Goal: Transaction & Acquisition: Purchase product/service

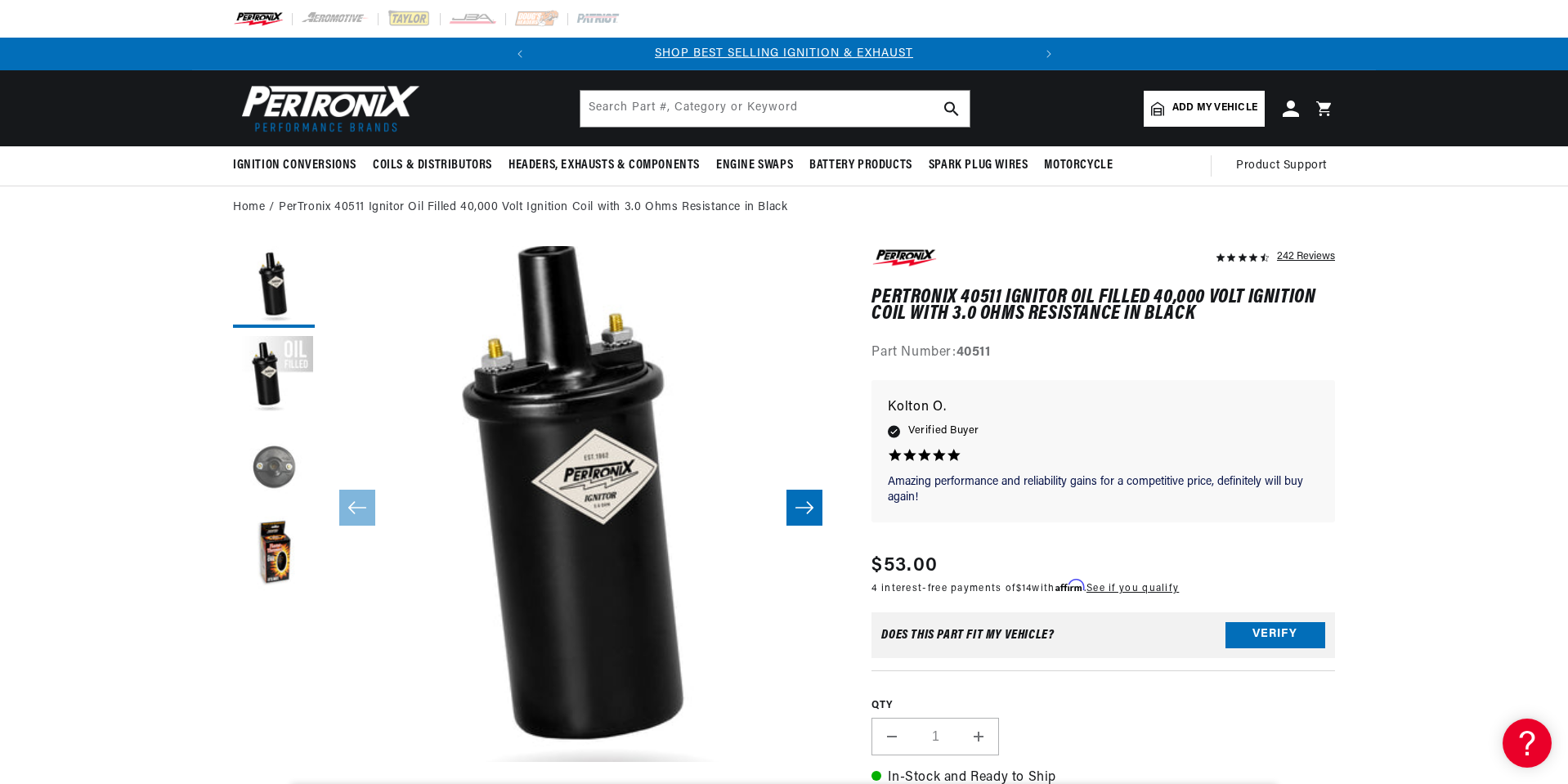
click at [268, 466] on button "Load image 3 in gallery view" at bounding box center [274, 467] width 82 height 82
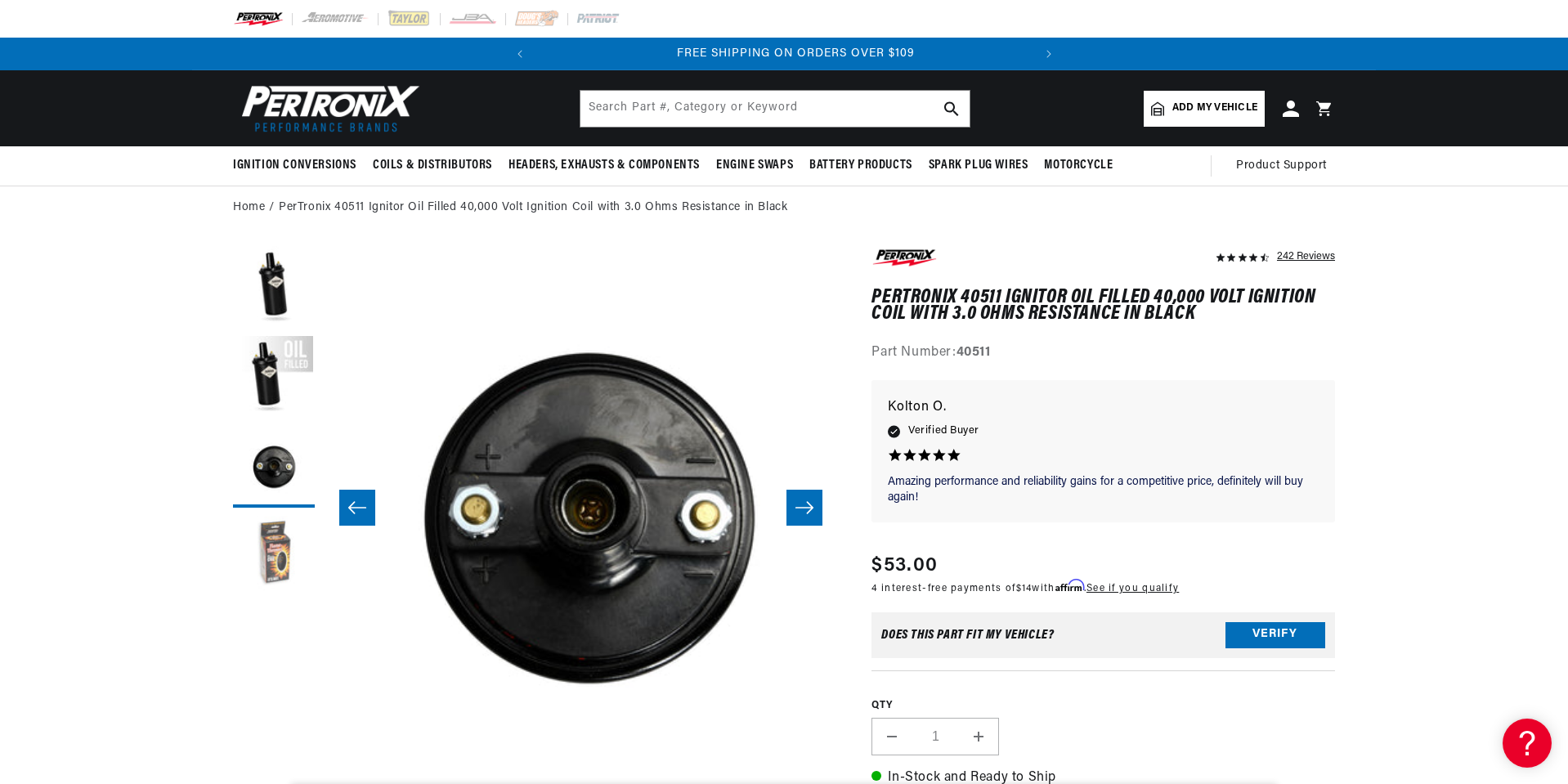
scroll to position [0, 496]
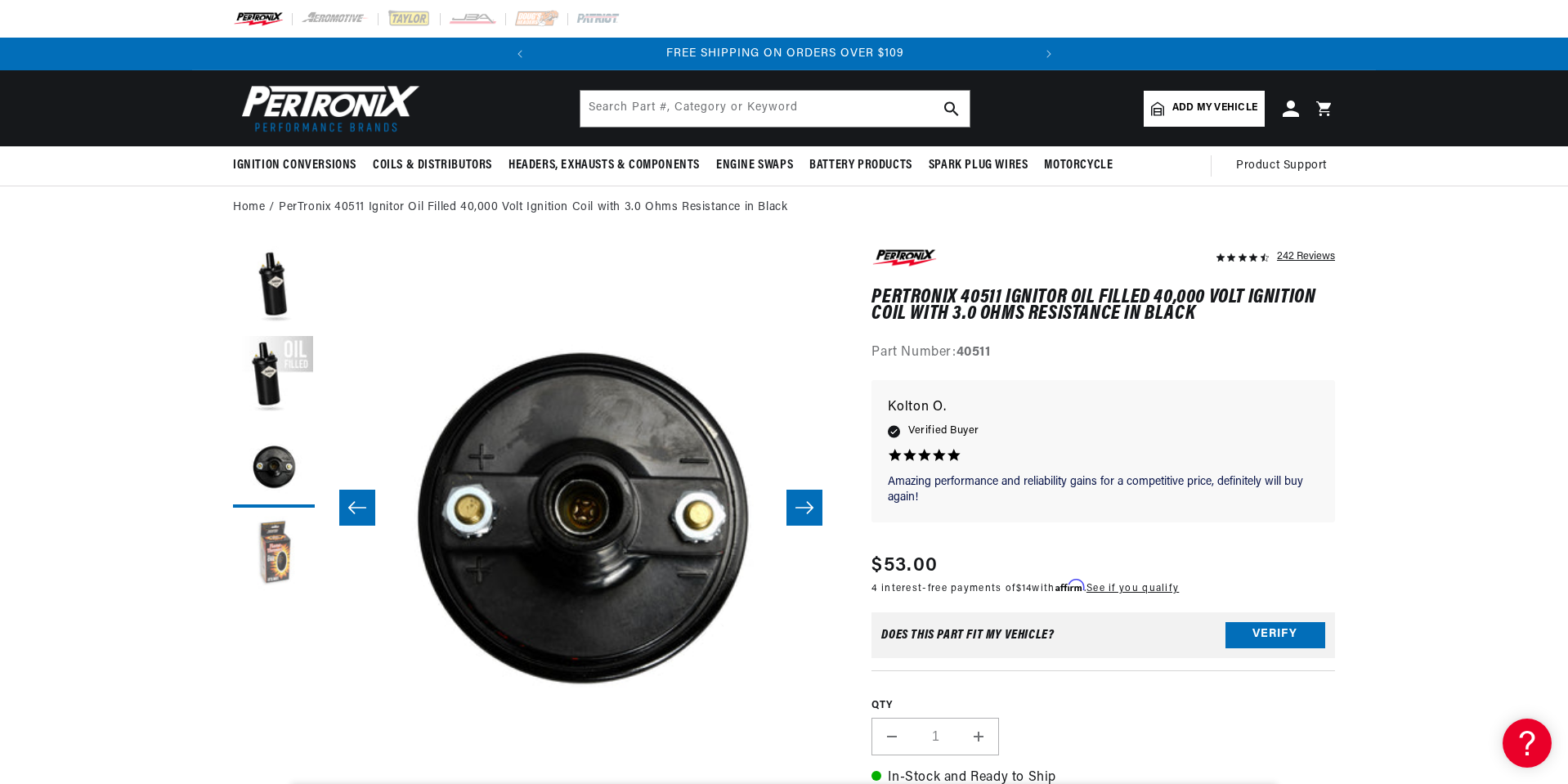
click at [286, 555] on button "Load image 4 in gallery view" at bounding box center [274, 557] width 82 height 82
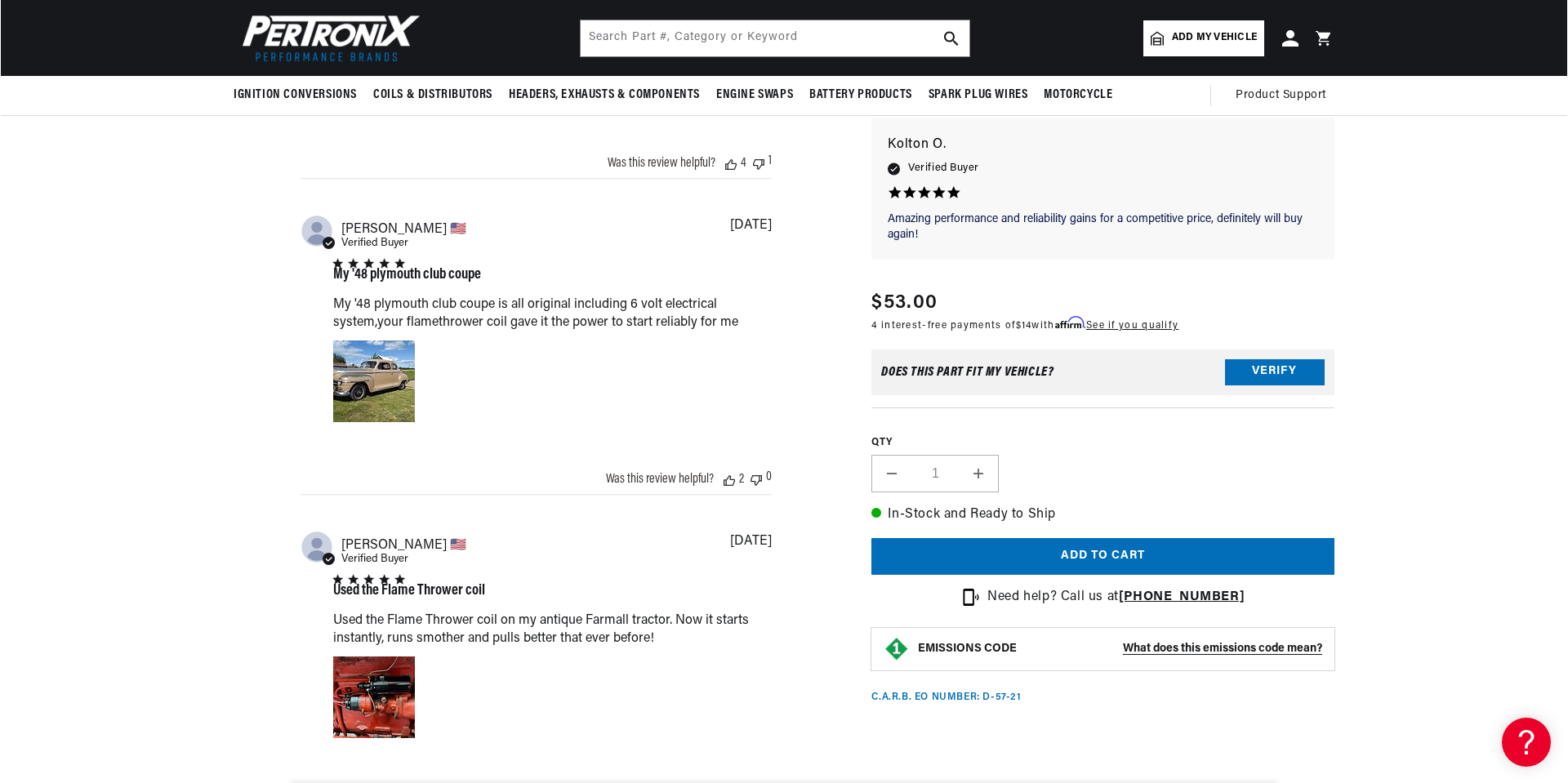
scroll to position [0, 0]
click at [394, 693] on div "Image of Review by Ken M. on November 16, 22 number 1" at bounding box center [373, 697] width 82 height 82
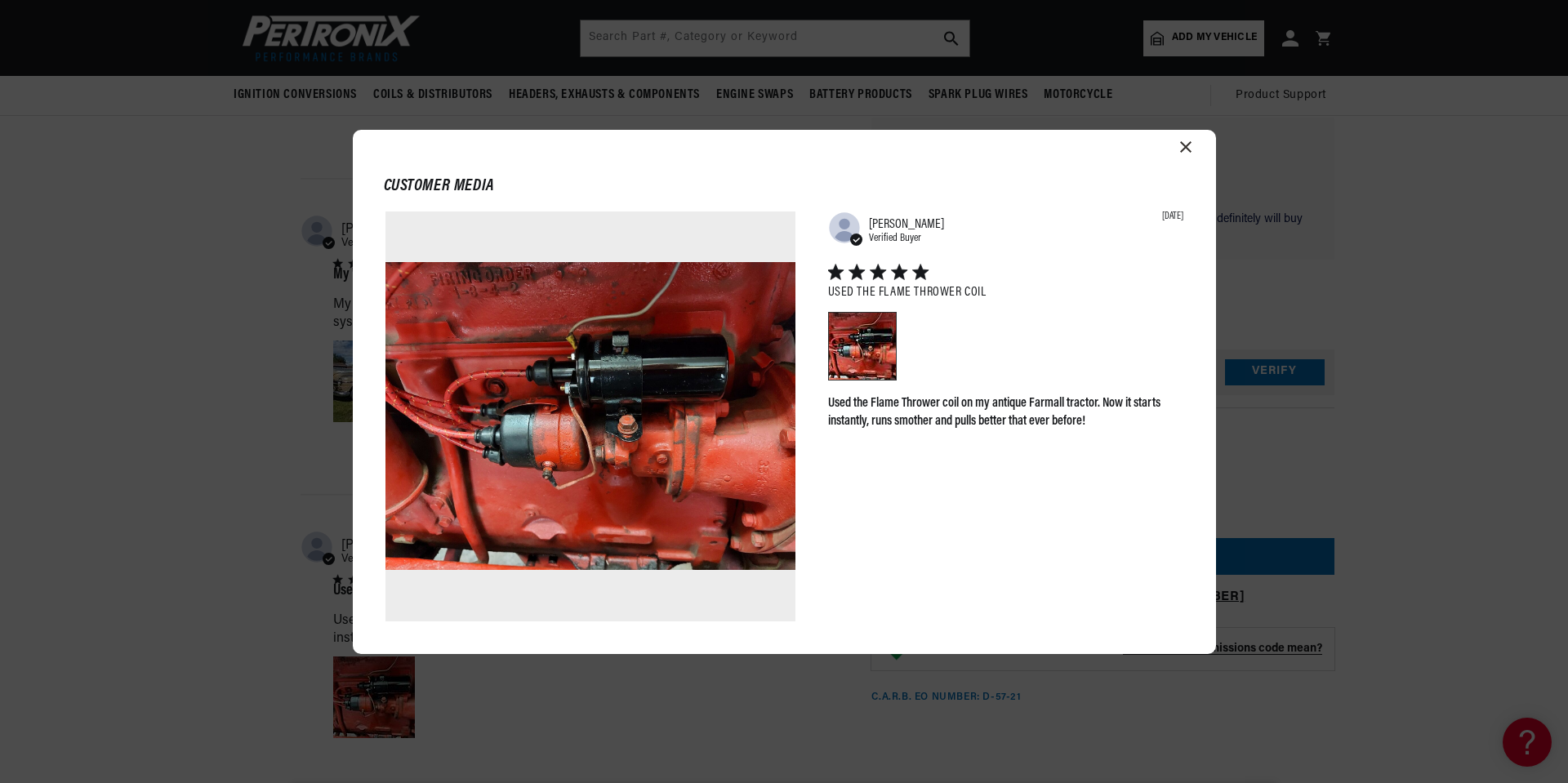
scroll to position [0, 495]
click at [1187, 151] on icon "Close modal" at bounding box center [1186, 147] width 11 height 11
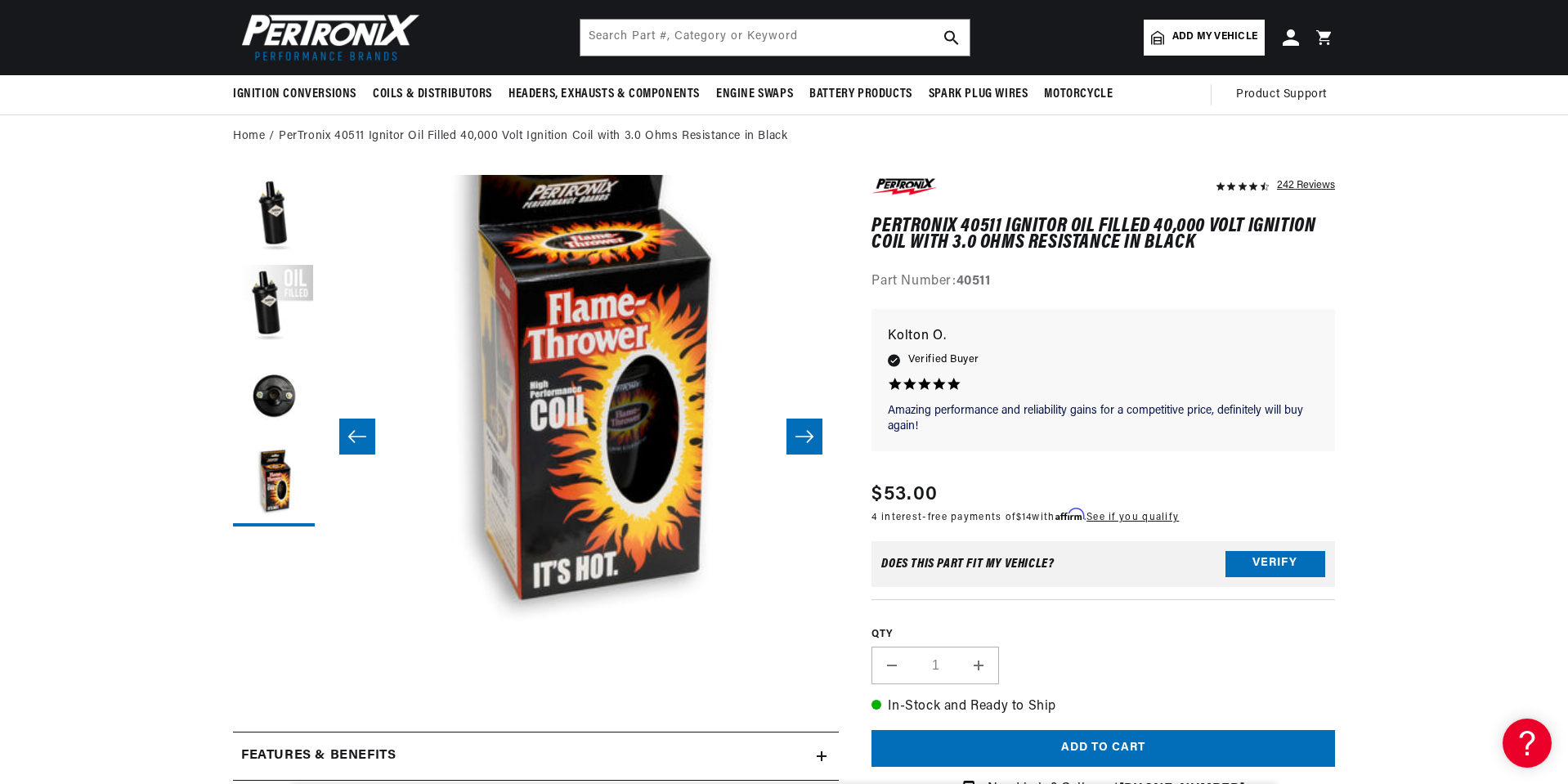
scroll to position [0, 0]
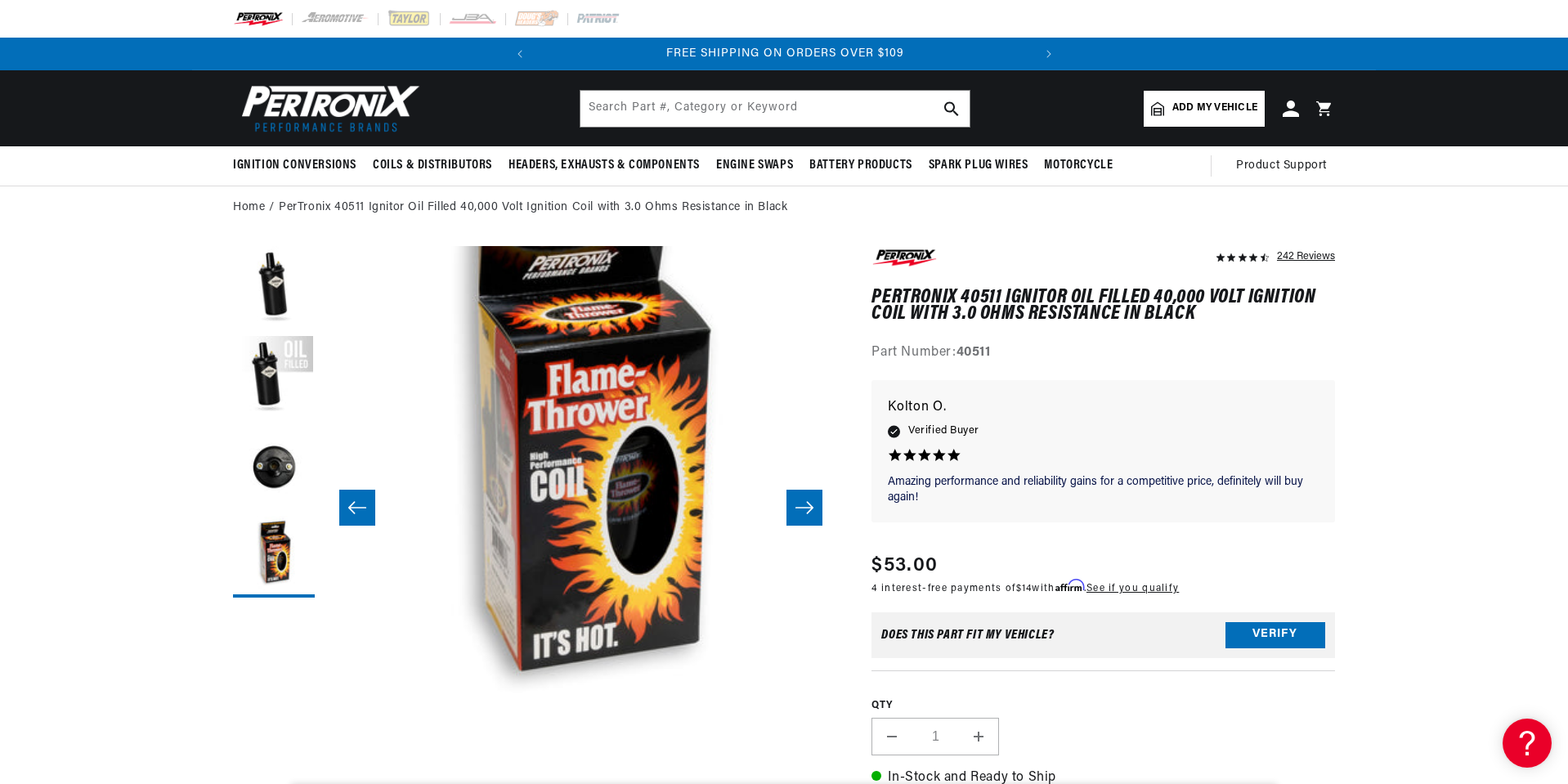
click at [818, 517] on button "Slide right" at bounding box center [804, 508] width 36 height 36
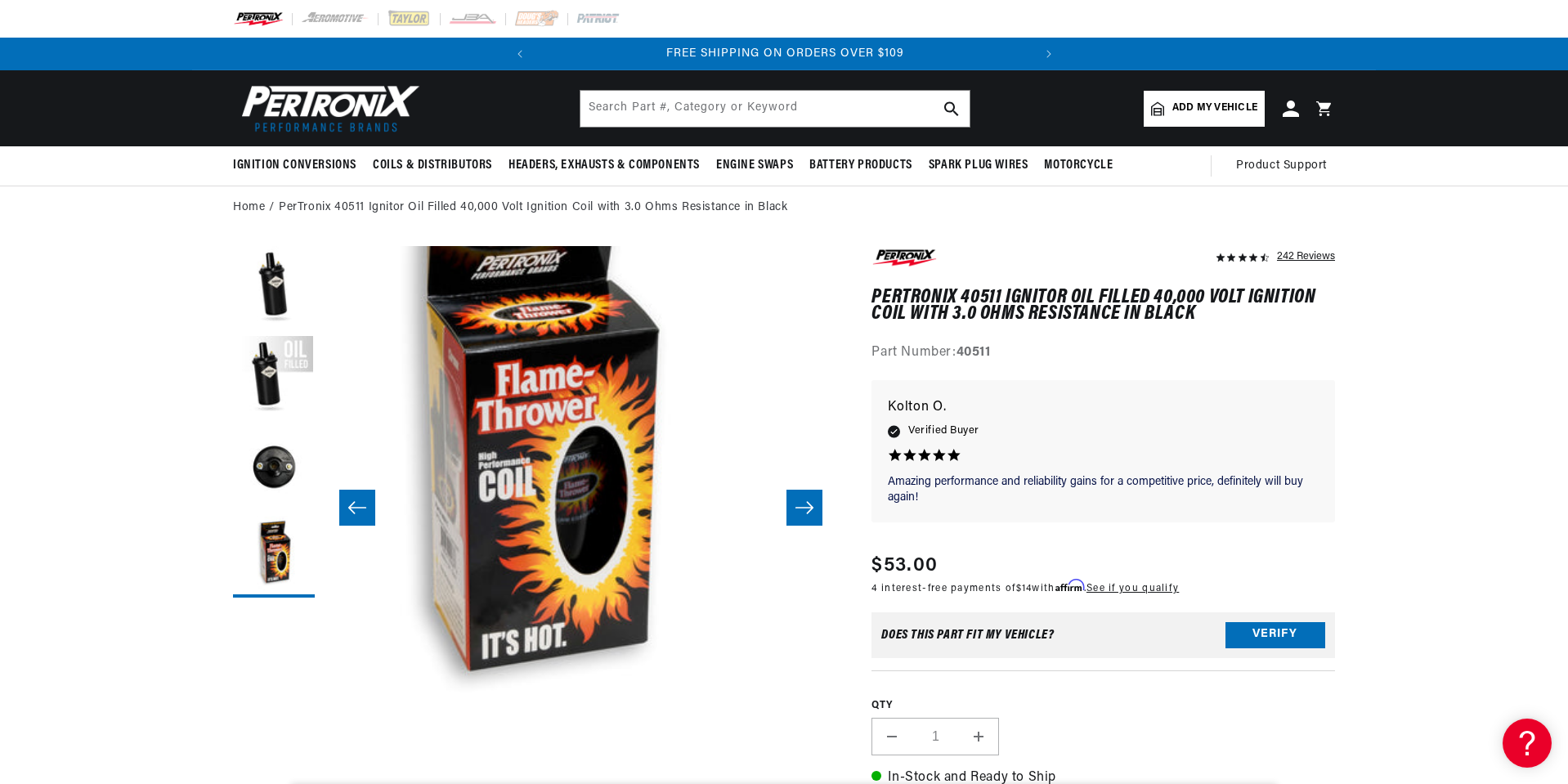
click at [813, 505] on icon "Slide right" at bounding box center [804, 508] width 20 height 16
click at [804, 501] on icon "Slide right" at bounding box center [804, 508] width 20 height 16
click at [340, 501] on button "Slide left" at bounding box center [357, 508] width 36 height 36
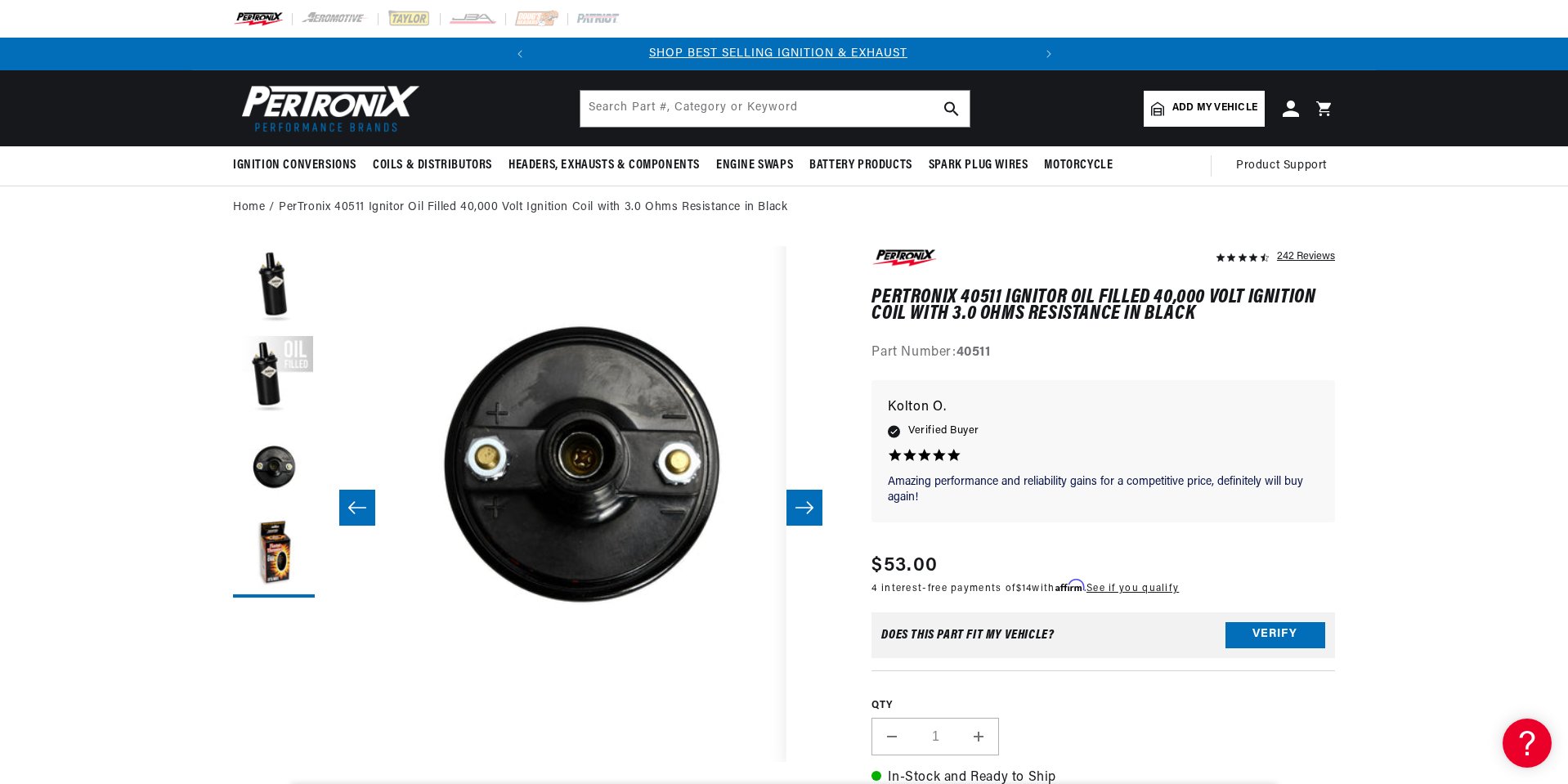
click at [340, 501] on button "Slide left" at bounding box center [357, 508] width 36 height 36
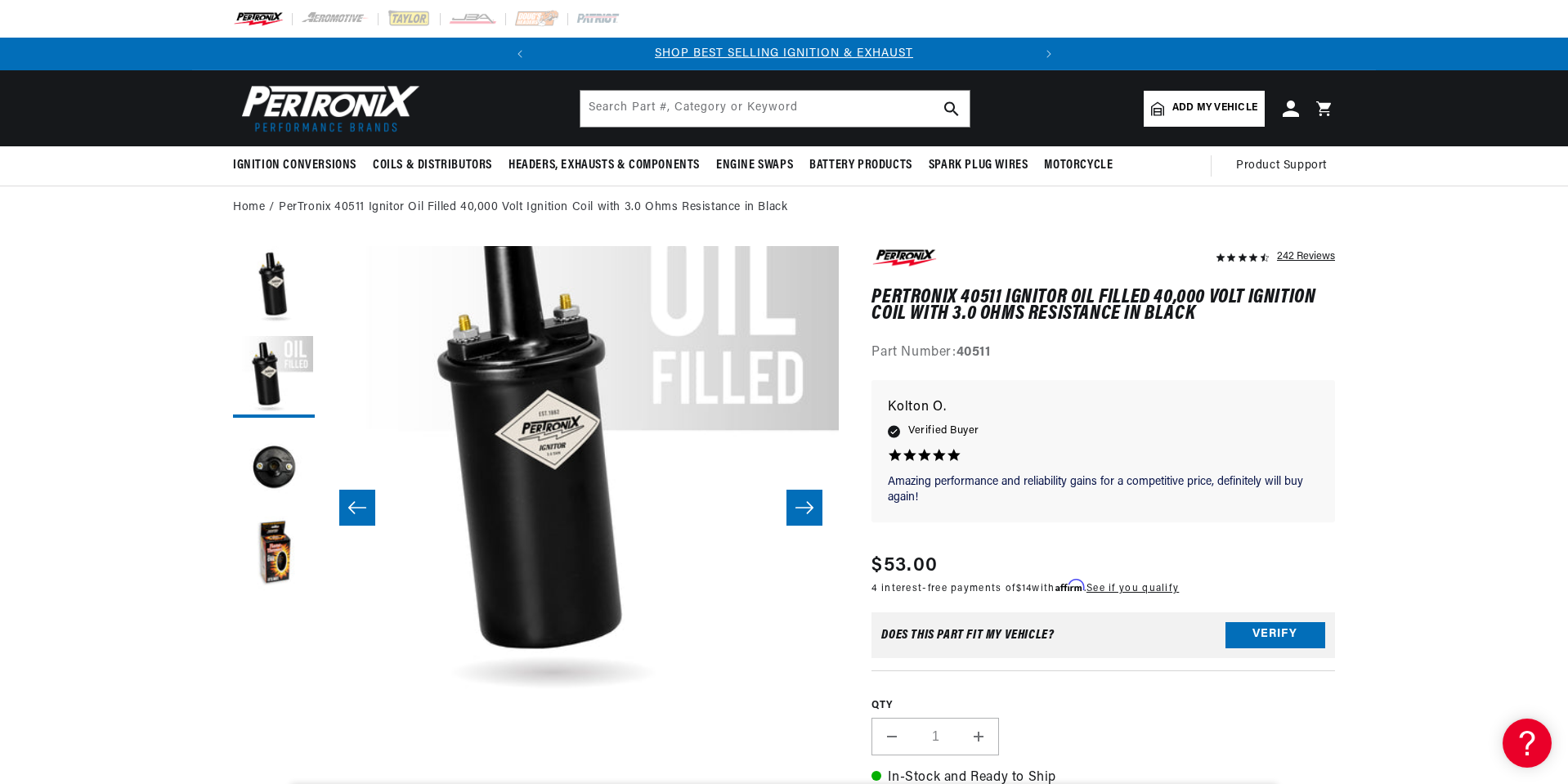
click at [340, 501] on button "Slide left" at bounding box center [357, 508] width 36 height 36
